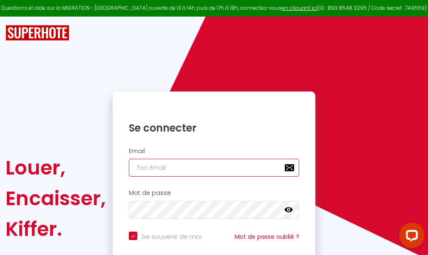
click at [217, 170] on input "email" at bounding box center [214, 168] width 170 height 18
type input "m"
checkbox input "true"
type input "ma"
checkbox input "true"
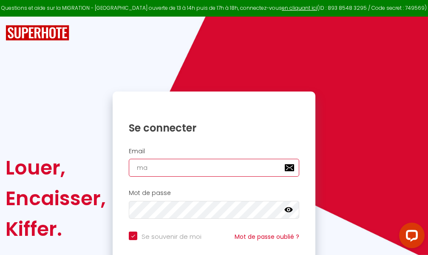
type input "mar"
checkbox input "true"
type input "marc"
checkbox input "true"
type input "marcd"
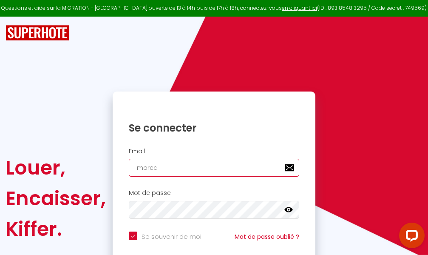
checkbox input "true"
type input "marcdp"
checkbox input "true"
type input "marcdpo"
checkbox input "true"
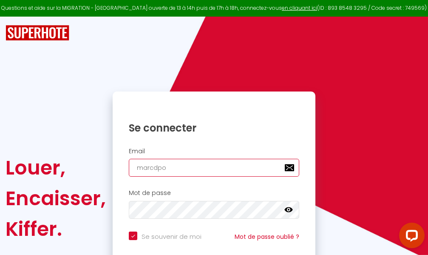
type input "marcdpoz"
checkbox input "true"
type input "marcdpoz."
checkbox input "true"
type input "marcdpoz.l"
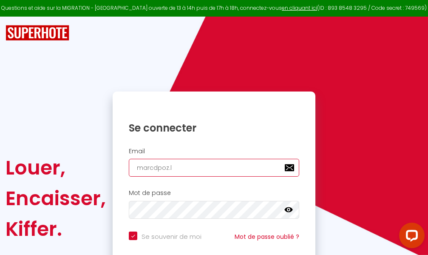
checkbox input "true"
type input "marcdpoz.lo"
checkbox input "true"
type input "marcdpoz.loc"
checkbox input "true"
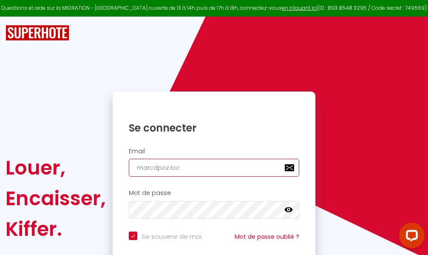
type input "marcdpoz.loca"
checkbox input "true"
type input "marcdpoz.locat"
checkbox input "true"
type input "marcdpoz.locati"
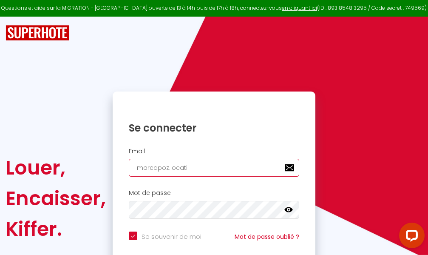
checkbox input "true"
type input "marcdpoz.locatio"
checkbox input "true"
type input "marcdpoz.location"
checkbox input "true"
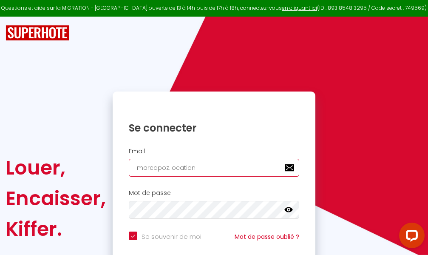
type input "marcdpoz.location@"
checkbox input "true"
type input "marcdpoz.location@g"
checkbox input "true"
type input "marcdpoz.location@gm"
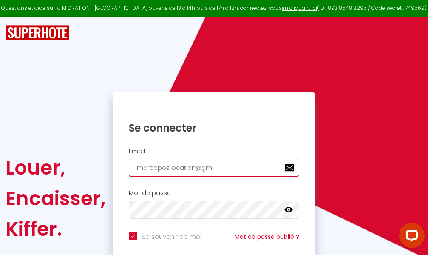
checkbox input "true"
type input "marcdpoz.location@gma"
checkbox input "true"
type input "marcdpoz.location@gmai"
checkbox input "true"
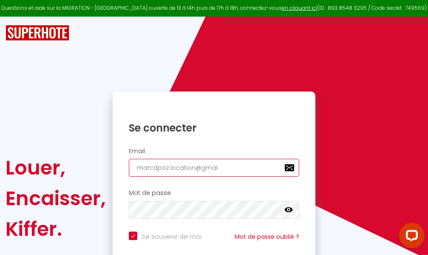
type input "[EMAIL_ADDRESS]"
checkbox input "true"
type input "[EMAIL_ADDRESS]."
checkbox input "true"
type input "marcdpoz.location@gmail.c"
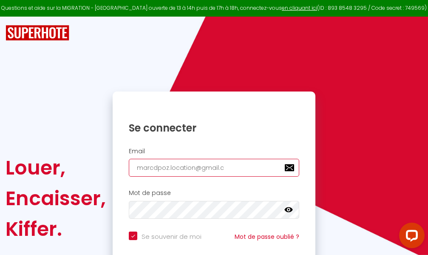
checkbox input "true"
type input "[EMAIL_ADDRESS][DOMAIN_NAME]"
checkbox input "true"
type input "[EMAIL_ADDRESS][DOMAIN_NAME]"
checkbox input "true"
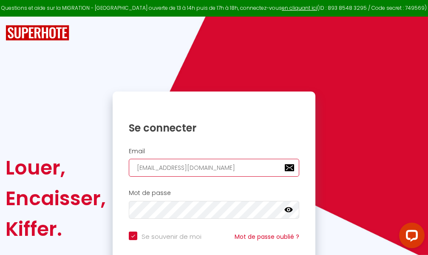
type input "[EMAIL_ADDRESS][DOMAIN_NAME]"
click at [192, 165] on input "email" at bounding box center [214, 168] width 170 height 18
